Goal: Task Accomplishment & Management: Manage account settings

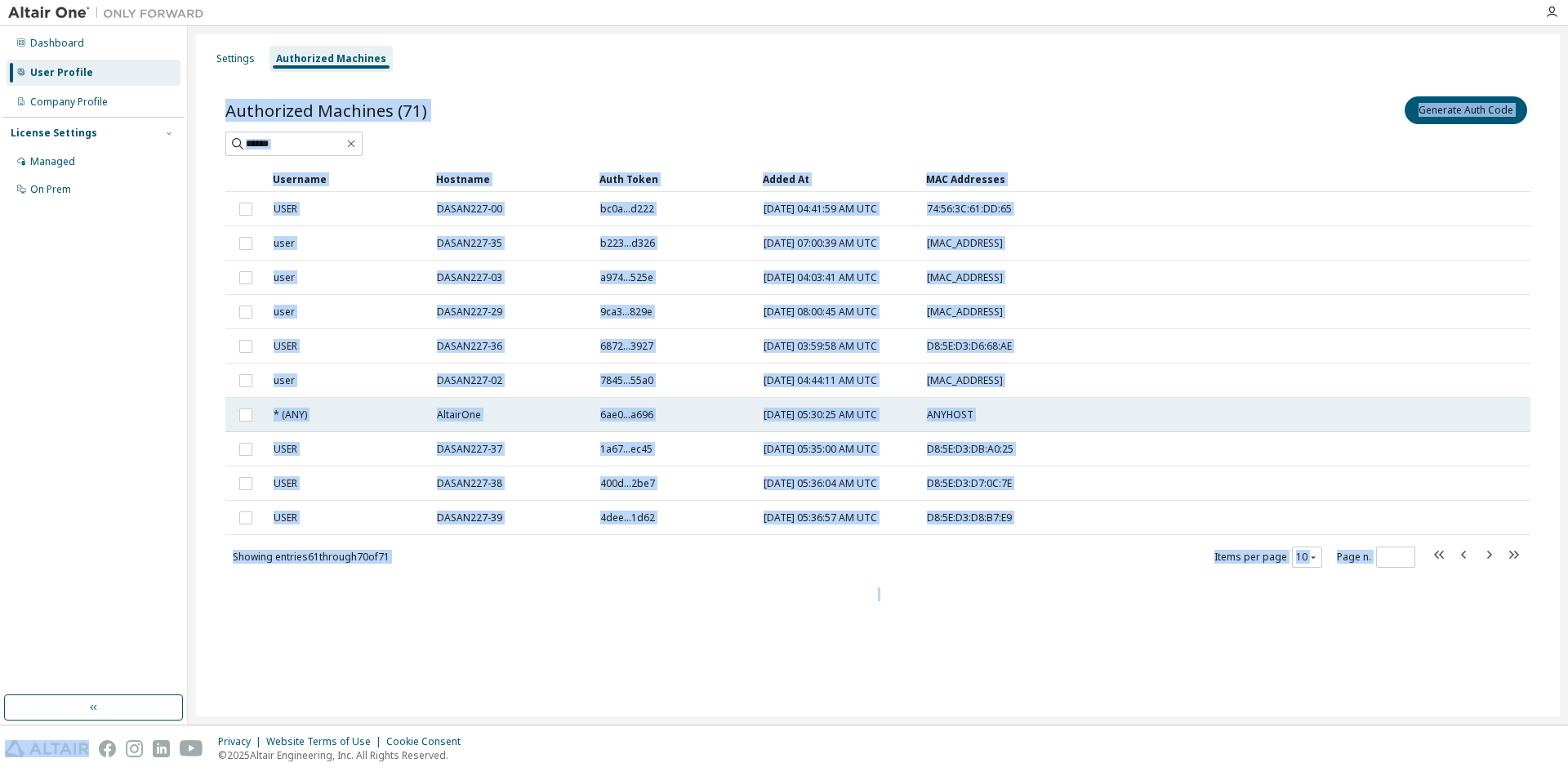
drag, startPoint x: 1386, startPoint y: 422, endPoint x: 1369, endPoint y: 423, distance: 17.0
click at [1369, 423] on tr "* (ANY) AltairOne 6ae0...a696 [DATE] 05:30:25 AM UTC ANYHOST" at bounding box center [877, 415] width 1305 height 34
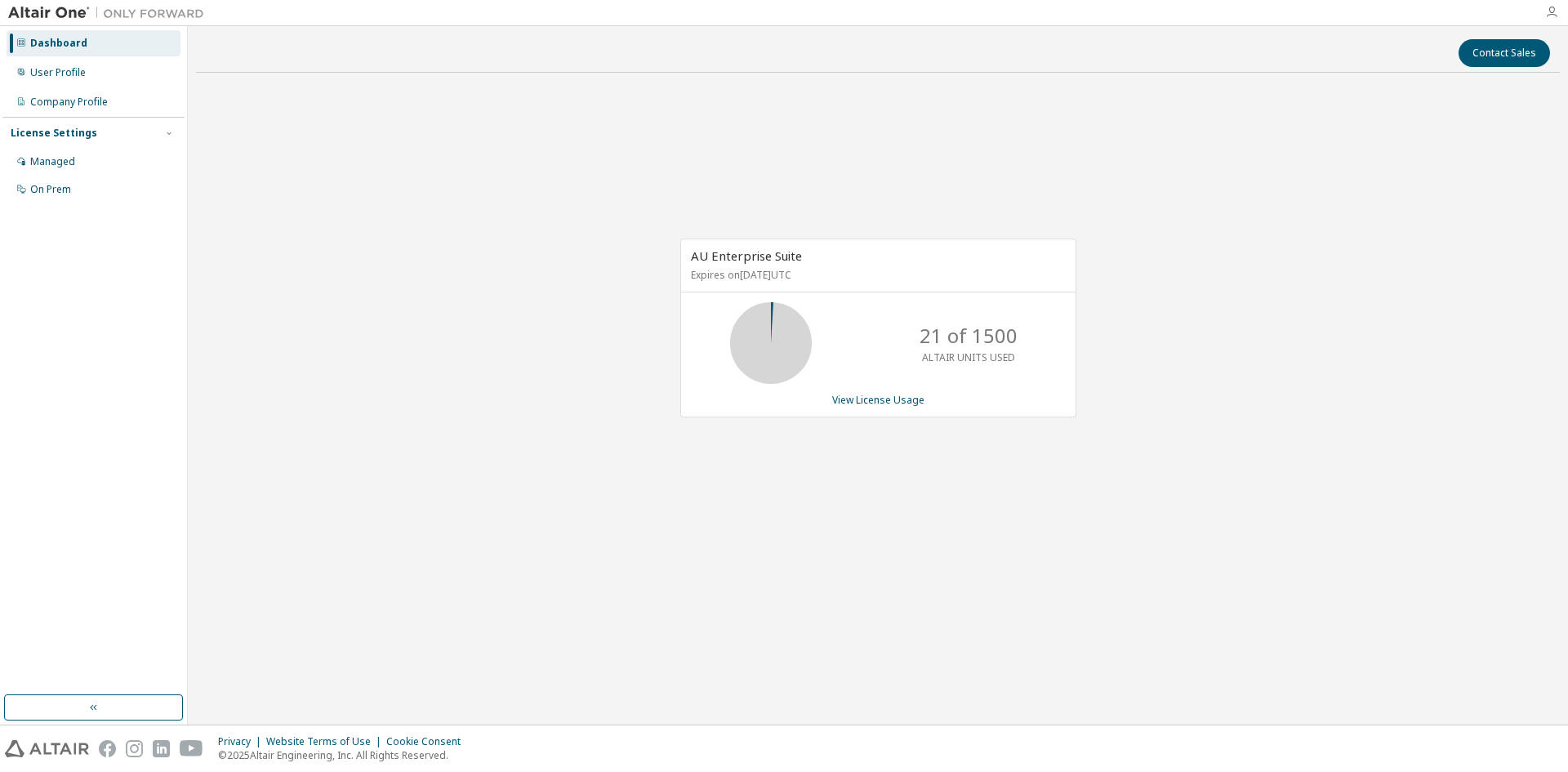
click at [1552, 11] on icon "button" at bounding box center [1551, 12] width 13 height 13
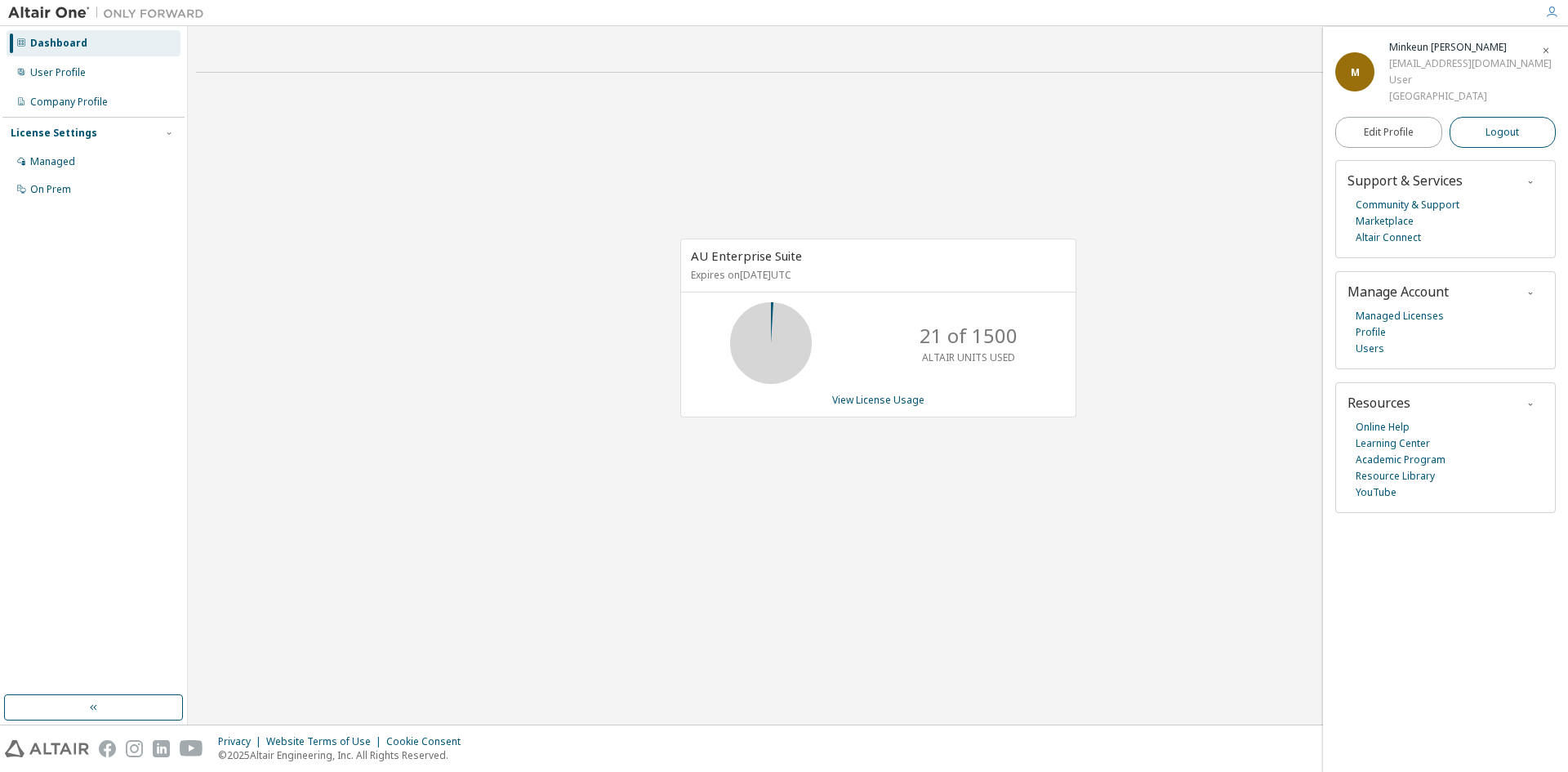
click at [1509, 141] on span "Logout" at bounding box center [1502, 133] width 34 height 16
